Goal: Check status: Check status

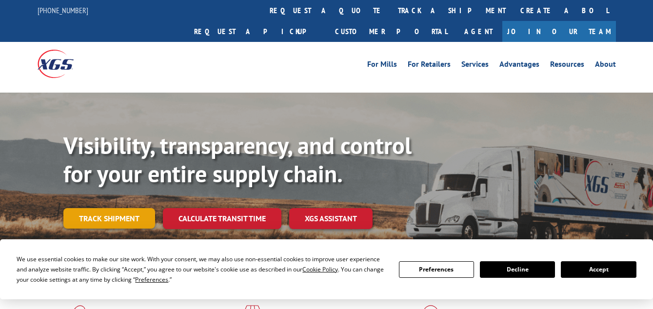
click at [116, 208] on link "Track shipment" at bounding box center [109, 218] width 92 height 20
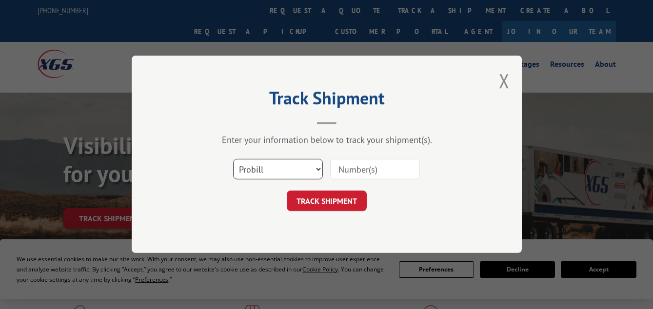
click at [313, 167] on select "Select category... Probill BOL PO" at bounding box center [278, 169] width 90 height 20
select select "bol"
click at [233, 159] on select "Select category... Probill BOL PO" at bounding box center [278, 169] width 90 height 20
click at [360, 171] on input at bounding box center [375, 169] width 90 height 20
type input "4"
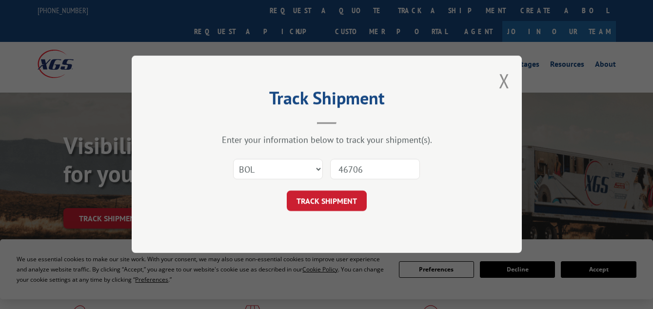
type input "467068"
click button "TRACK SHIPMENT" at bounding box center [327, 201] width 80 height 20
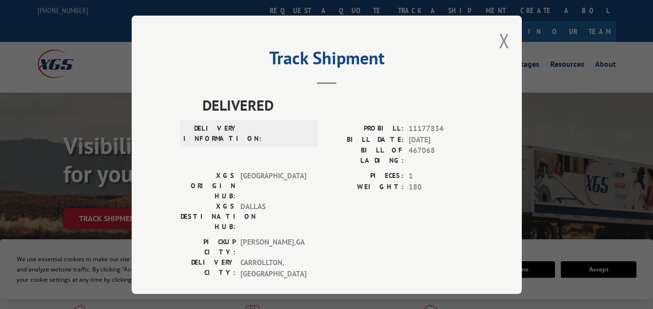
click at [509, 38] on div "Track Shipment DELIVERED DELIVERY INFORMATION: PROBILL: 11177834 BILL DATE: [DA…" at bounding box center [327, 155] width 390 height 278
click at [499, 37] on button "Close modal" at bounding box center [504, 41] width 11 height 26
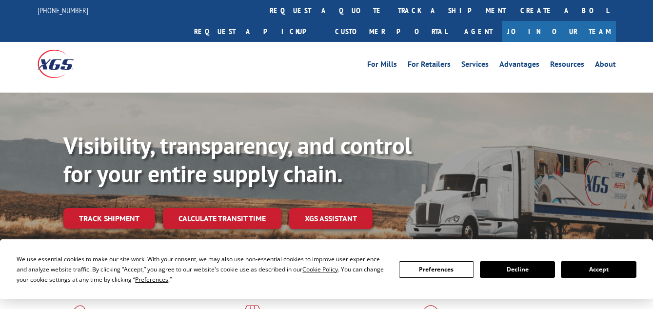
click at [102, 233] on div "Visibility, transparency, and control for your entire supply chain. Track shipm…" at bounding box center [357, 200] width 589 height 136
drag, startPoint x: 78, startPoint y: 11, endPoint x: 39, endPoint y: 14, distance: 38.6
click at [39, 14] on div "[PHONE_NUMBER]" at bounding box center [69, 10] width 62 height 12
copy link "[PHONE_NUMBER]"
click at [231, 225] on div "Visibility, transparency, and control for your entire supply chain. Track shipm…" at bounding box center [357, 200] width 589 height 136
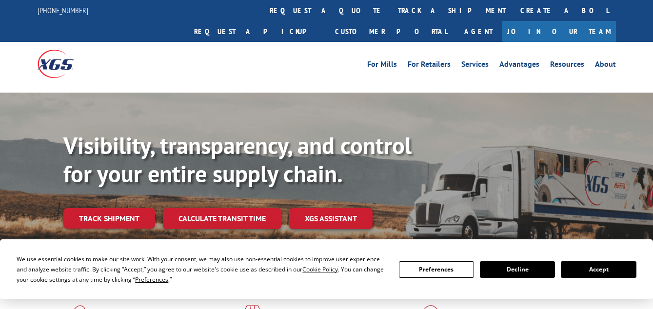
click at [193, 266] on div "We use essential cookies to make our site work. With your consent, we may also …" at bounding box center [202, 269] width 370 height 31
